Goal: Obtain resource: Obtain resource

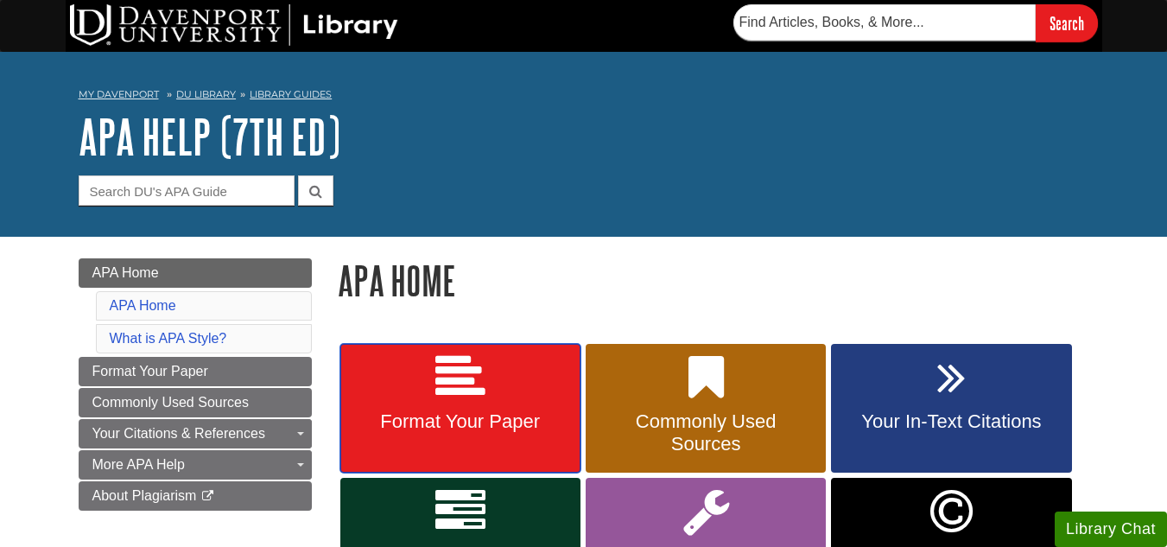
click at [457, 359] on icon at bounding box center [461, 378] width 50 height 50
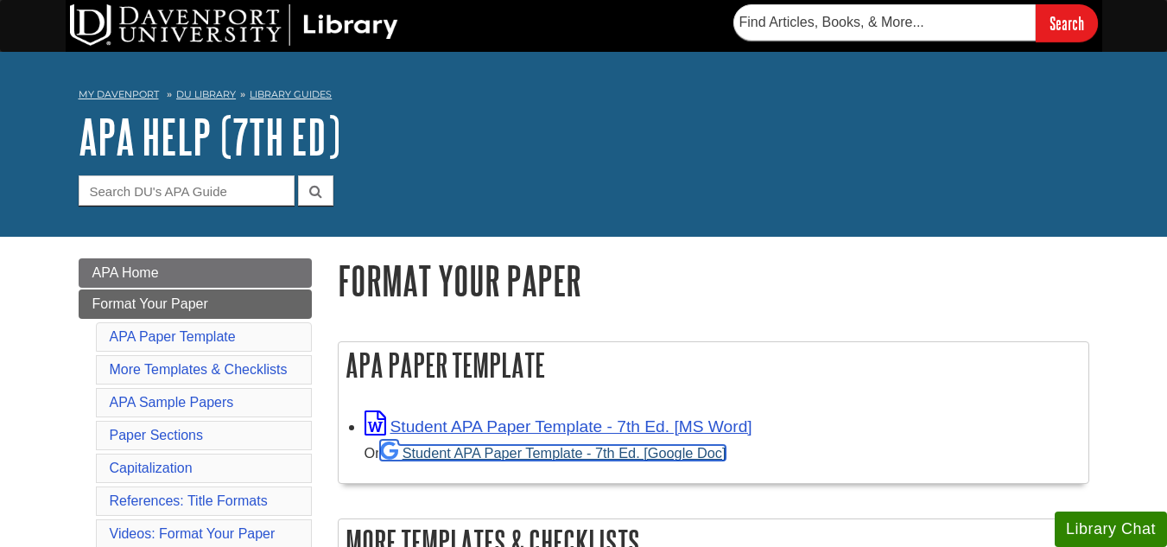
click at [503, 455] on link "Student APA Paper Template - 7th Ed. [Google Doc]" at bounding box center [553, 453] width 347 height 16
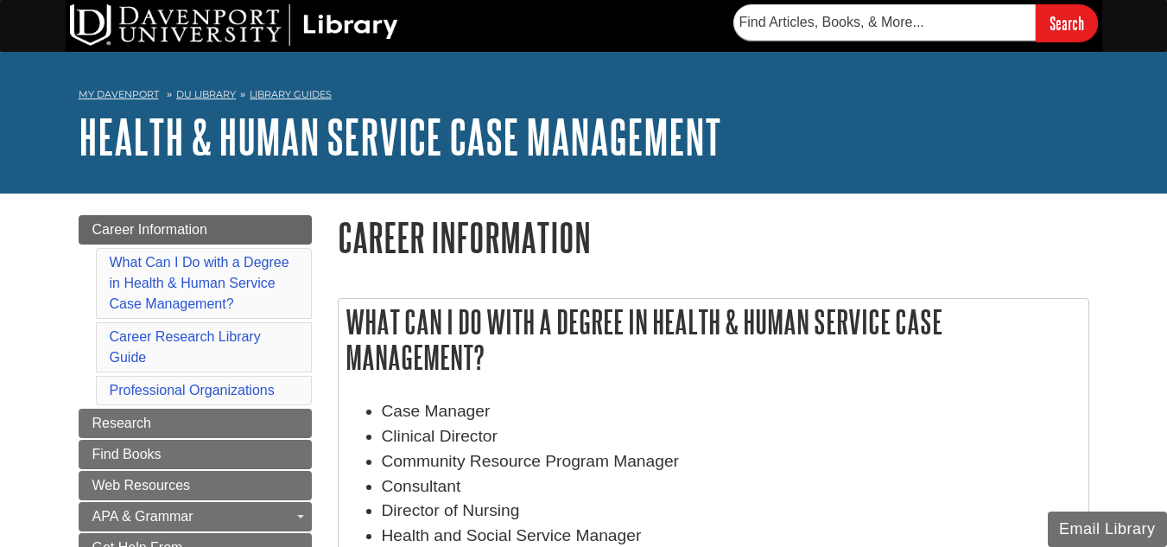
click at [751, 124] on h1 "Health & Human Service Case Management" at bounding box center [584, 137] width 1011 height 52
